Goal: Task Accomplishment & Management: Manage account settings

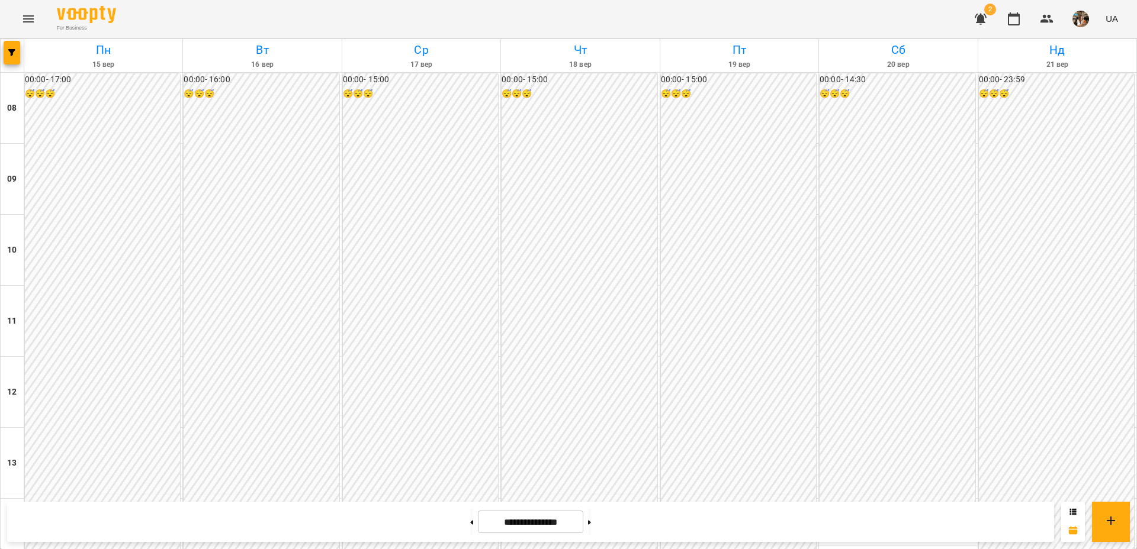
scroll to position [642, 0]
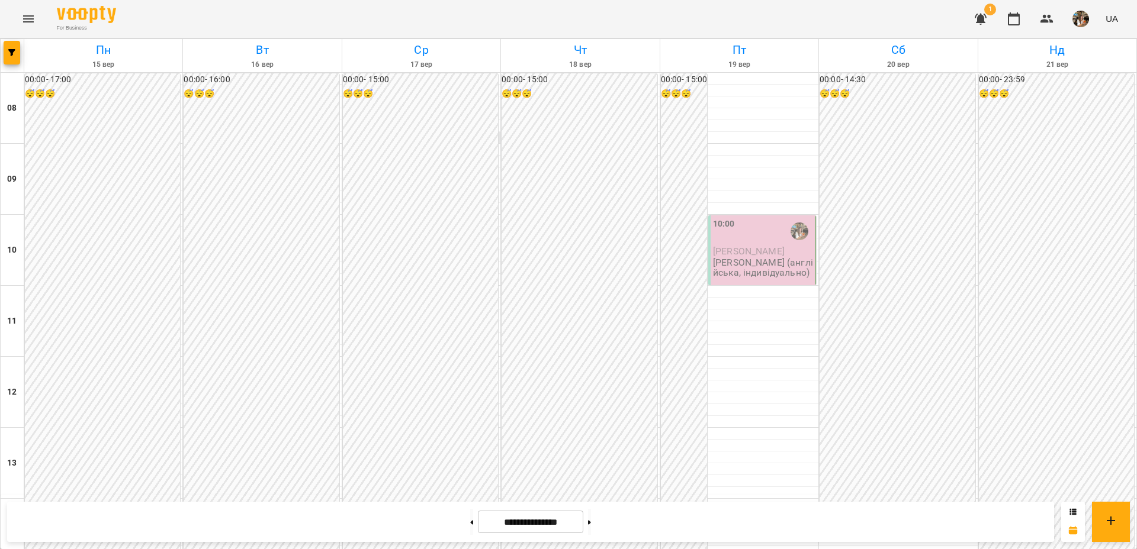
scroll to position [27, 0]
click at [757, 218] on div "10:00" at bounding box center [763, 231] width 100 height 27
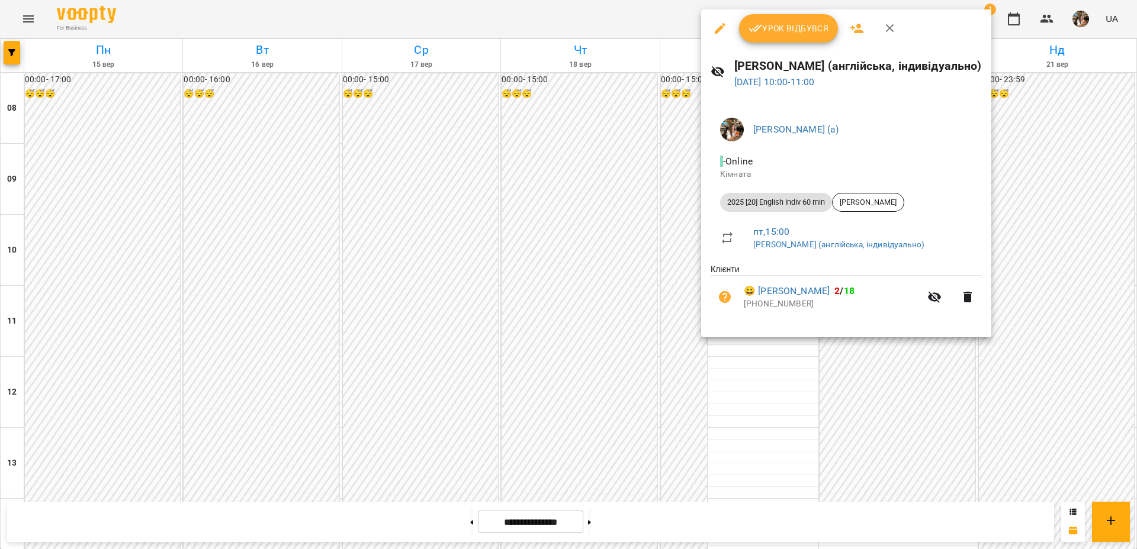
click at [778, 14] on button "Урок відбувся" at bounding box center [788, 28] width 99 height 28
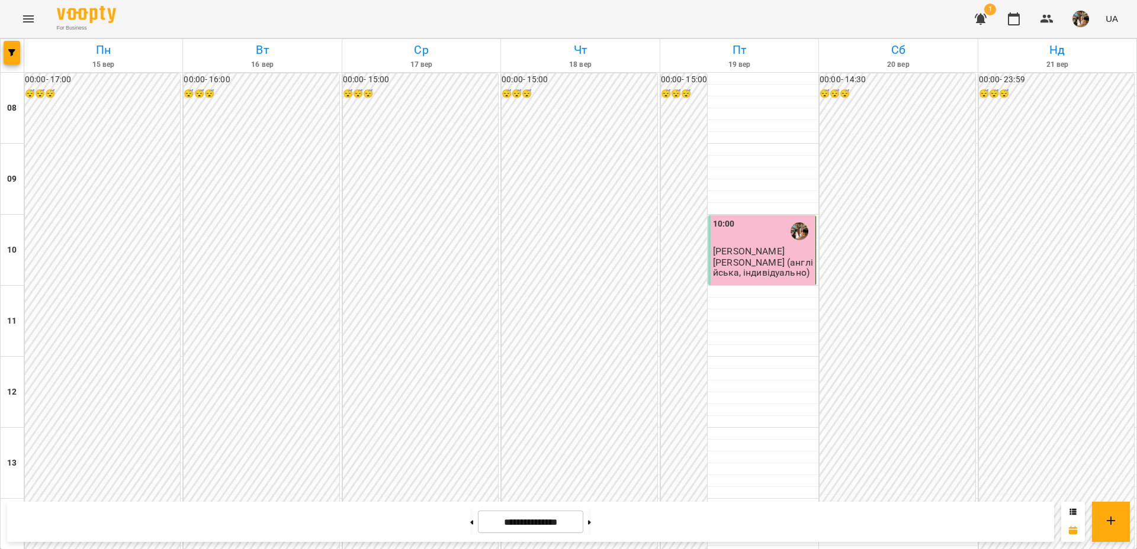
scroll to position [642, 0]
